Goal: Information Seeking & Learning: Learn about a topic

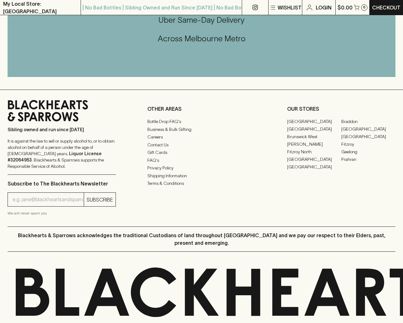
scroll to position [334, 0]
type input "[EMAIL_ADDRESS]"
type input "1"
type input "e"
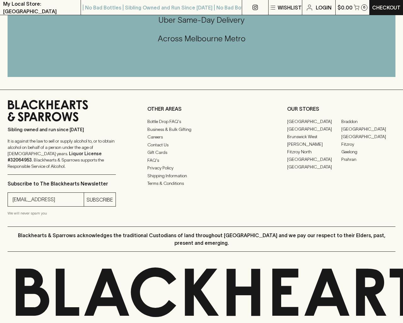
scroll to position [846, 0]
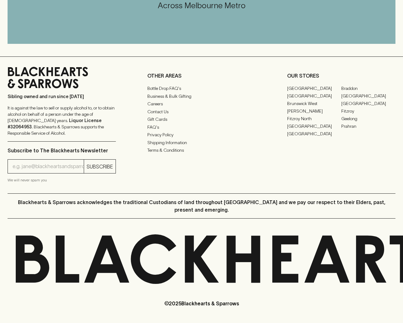
scroll to position [741, 0]
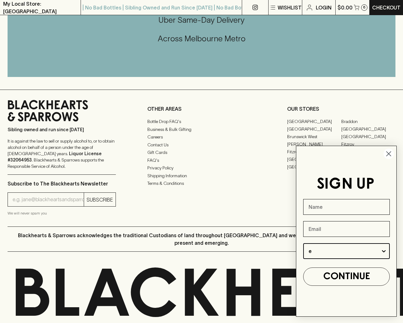
type input "Beer"
